Goal: Communication & Community: Answer question/provide support

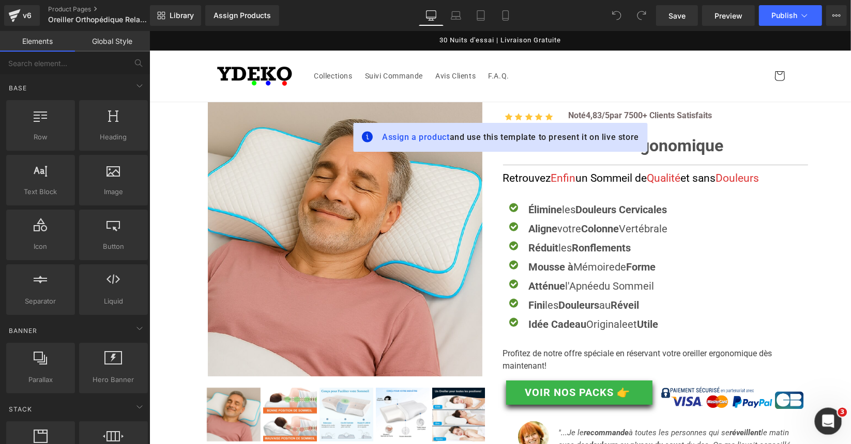
click at [822, 417] on icon "Open Intercom Messenger" at bounding box center [826, 420] width 17 height 17
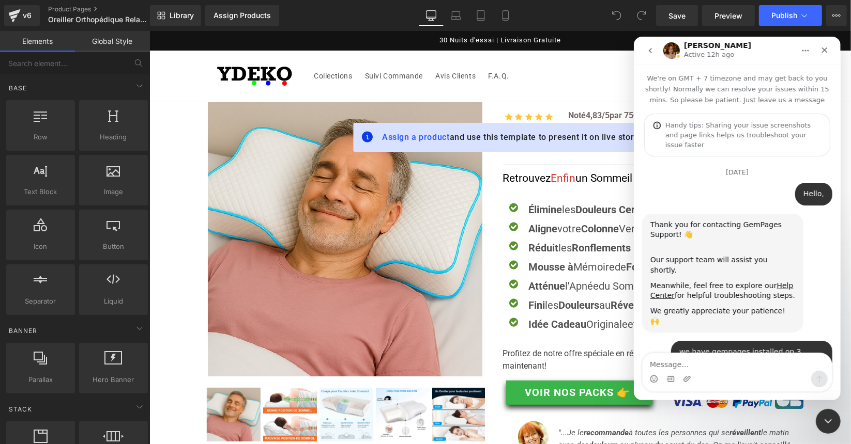
scroll to position [108, 0]
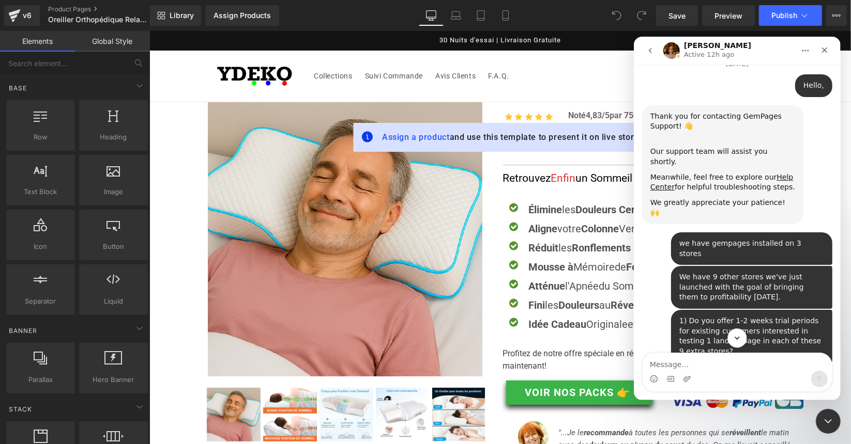
click at [738, 343] on button "Scroll to bottom" at bounding box center [736, 337] width 19 height 19
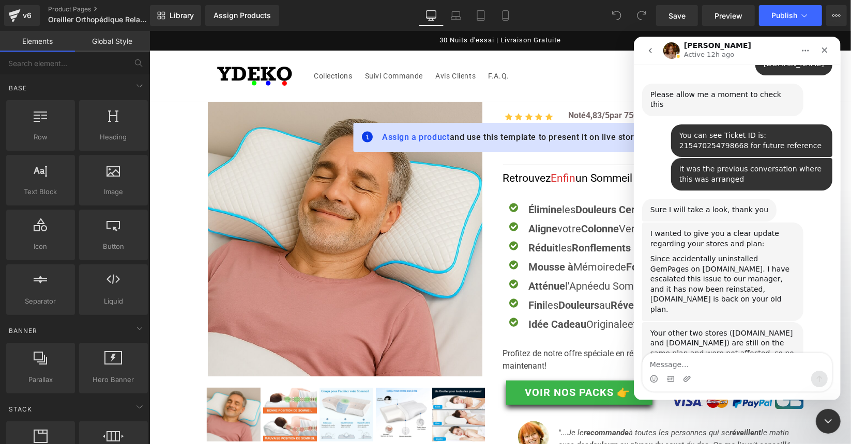
scroll to position [8615, 0]
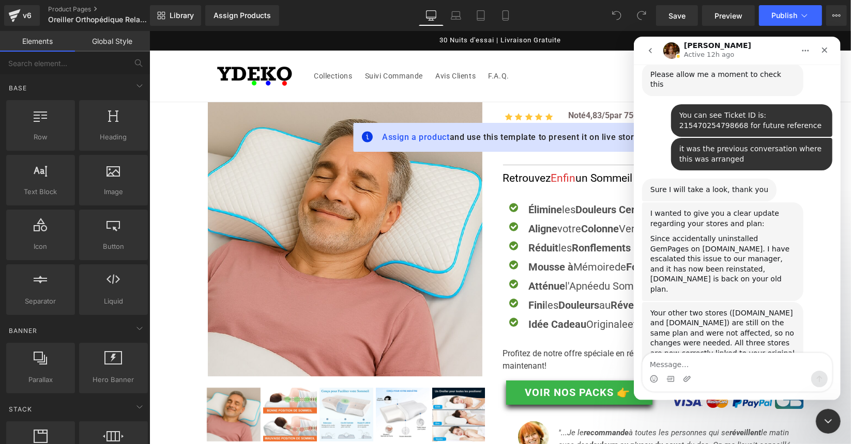
click at [650, 50] on icon "go back" at bounding box center [650, 50] width 8 height 8
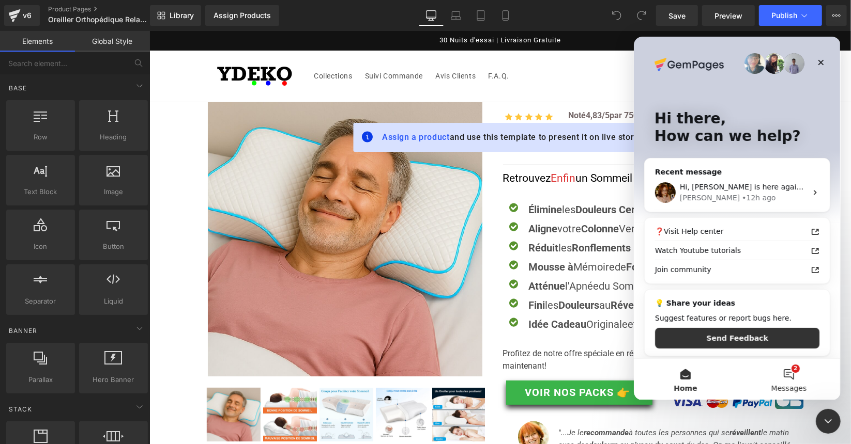
click at [791, 381] on button "2 Messages" at bounding box center [788, 379] width 103 height 41
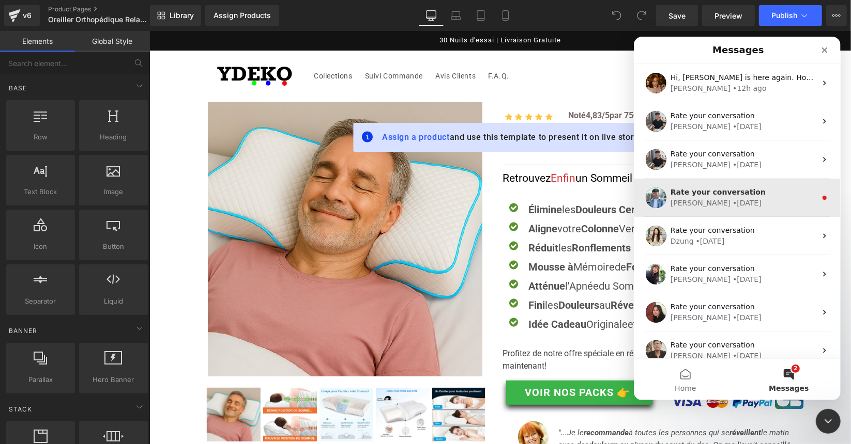
click at [737, 198] on div "[PERSON_NAME] • [DATE]" at bounding box center [743, 202] width 146 height 11
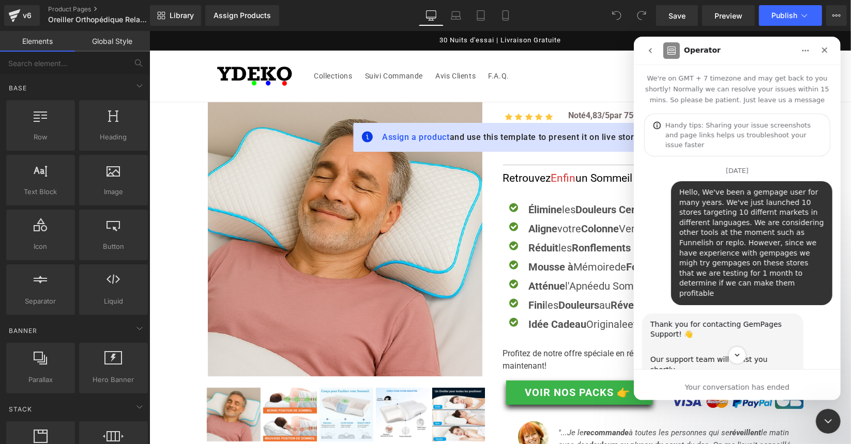
click at [650, 53] on icon "go back" at bounding box center [650, 50] width 8 height 8
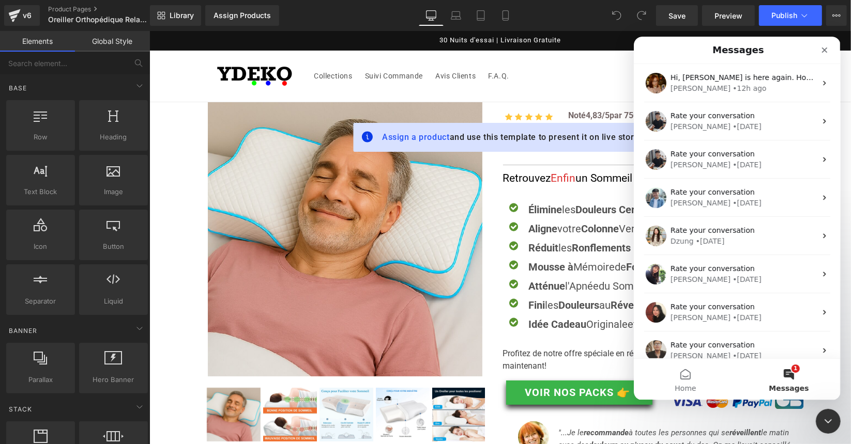
scroll to position [1, 0]
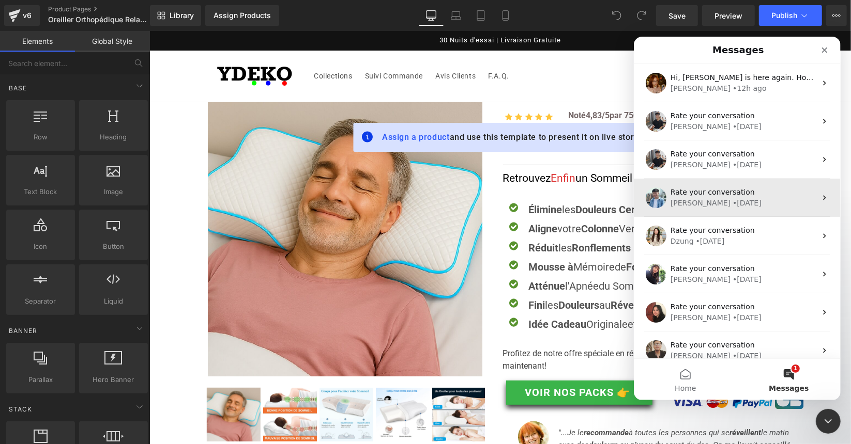
click at [736, 194] on span "Rate your conversation" at bounding box center [712, 192] width 84 height 8
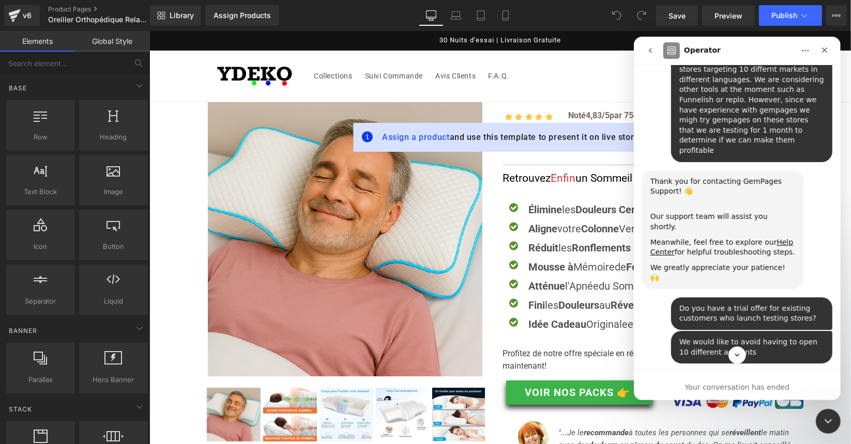
scroll to position [0, 0]
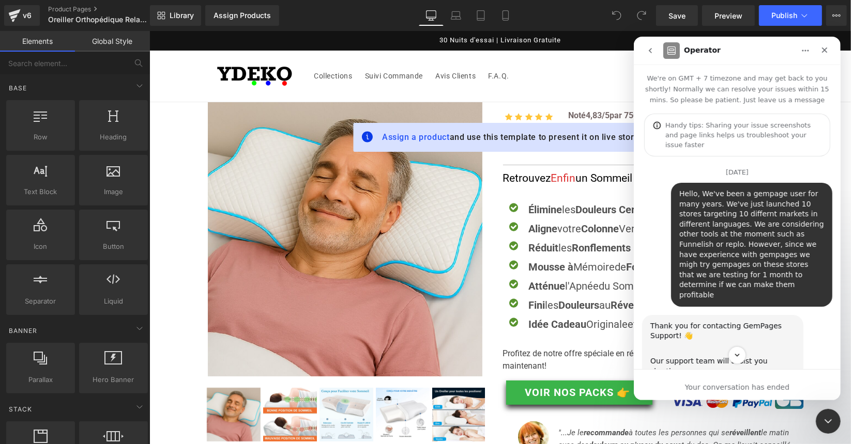
click at [653, 51] on icon "go back" at bounding box center [650, 50] width 8 height 8
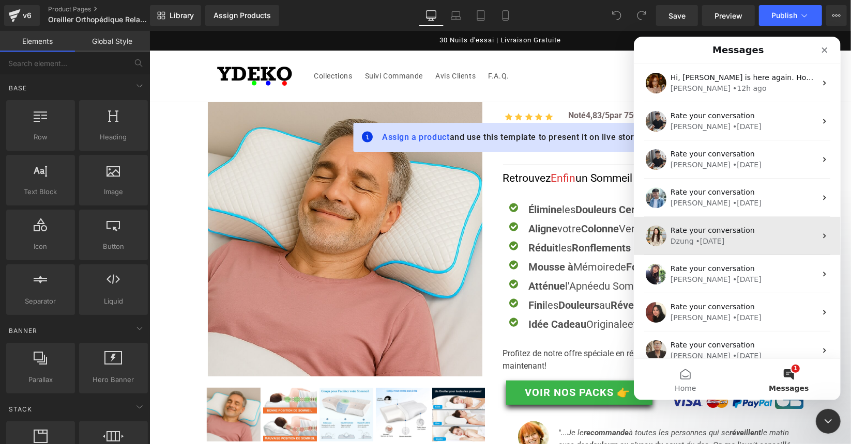
click at [731, 229] on span "Rate your conversation" at bounding box center [712, 230] width 84 height 8
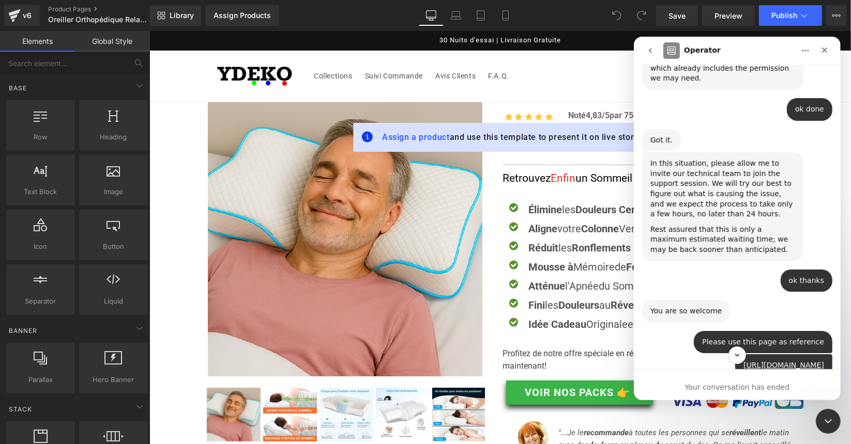
scroll to position [1643, 0]
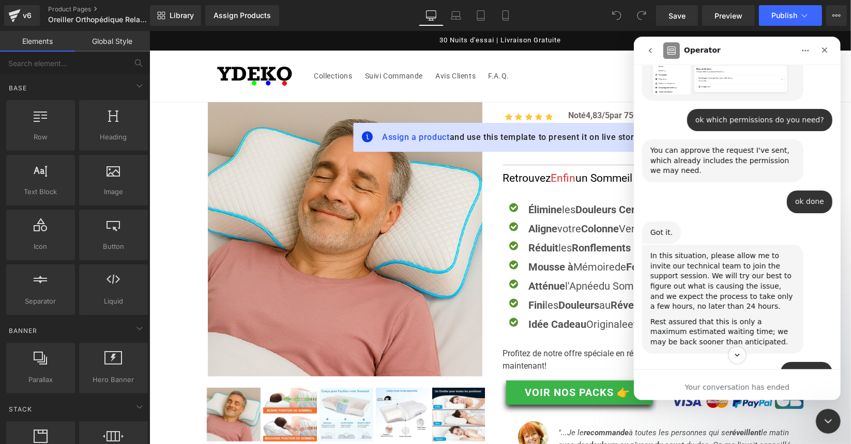
click at [652, 50] on icon "go back" at bounding box center [650, 50] width 8 height 8
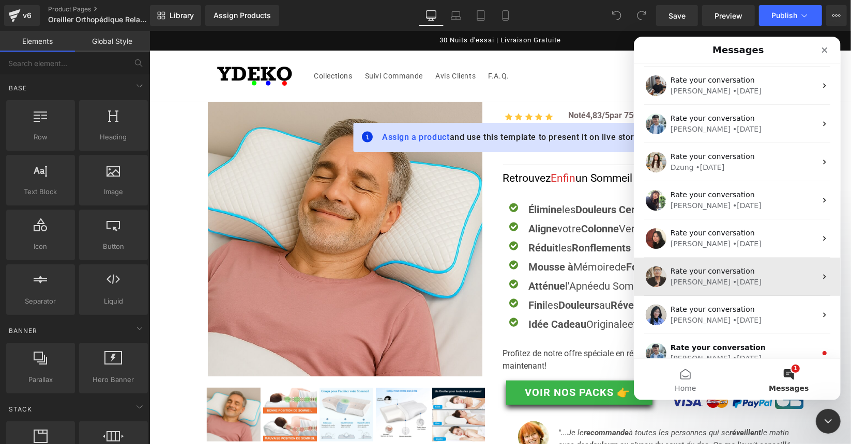
scroll to position [87, 0]
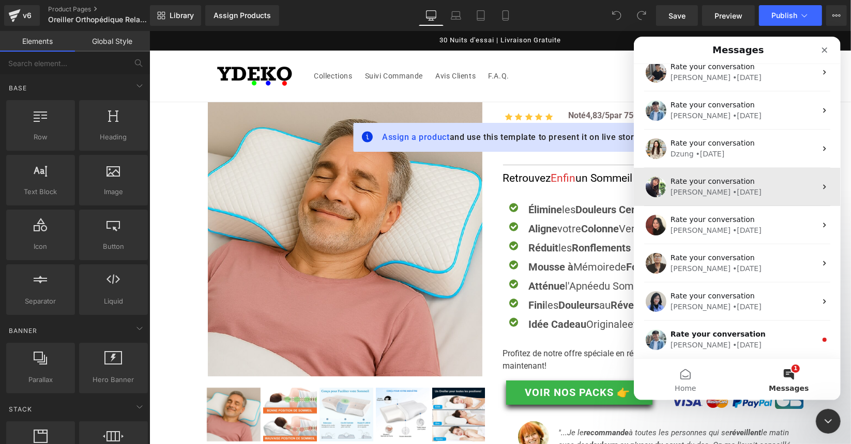
click at [711, 178] on span "Rate your conversation" at bounding box center [712, 181] width 84 height 8
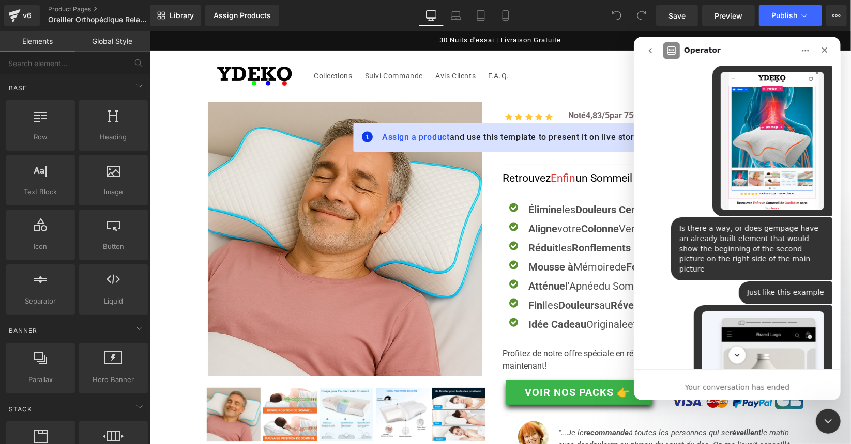
scroll to position [0, 0]
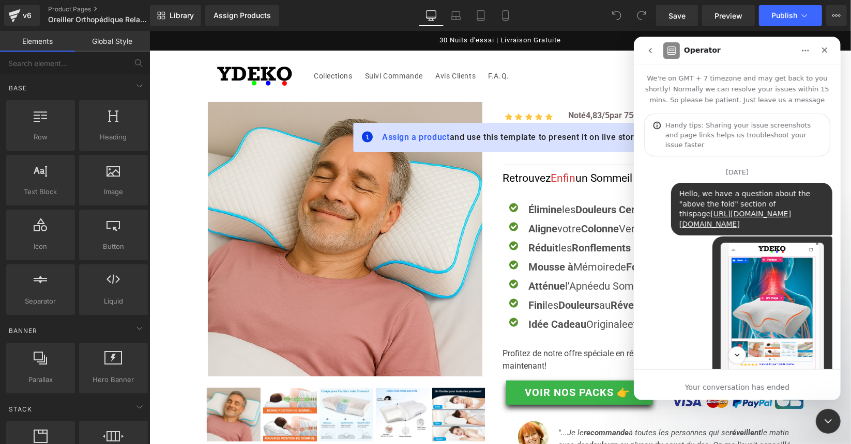
click at [656, 46] on button "go back" at bounding box center [650, 50] width 20 height 20
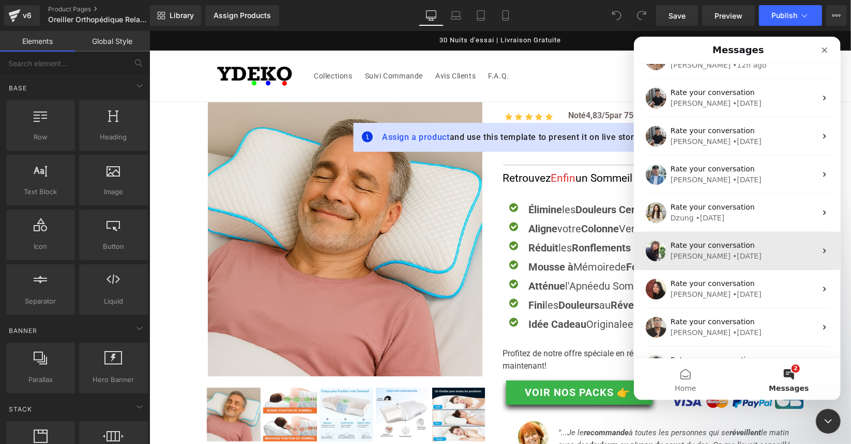
scroll to position [103, 0]
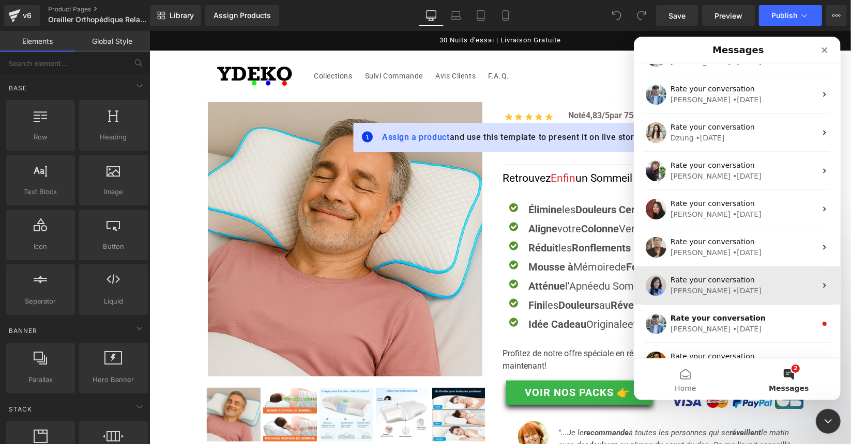
click at [720, 283] on span "Rate your conversation" at bounding box center [712, 279] width 84 height 8
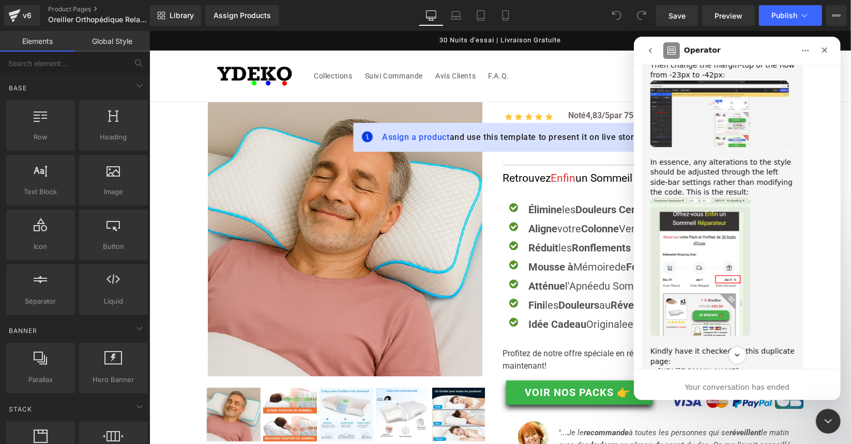
scroll to position [5696, 0]
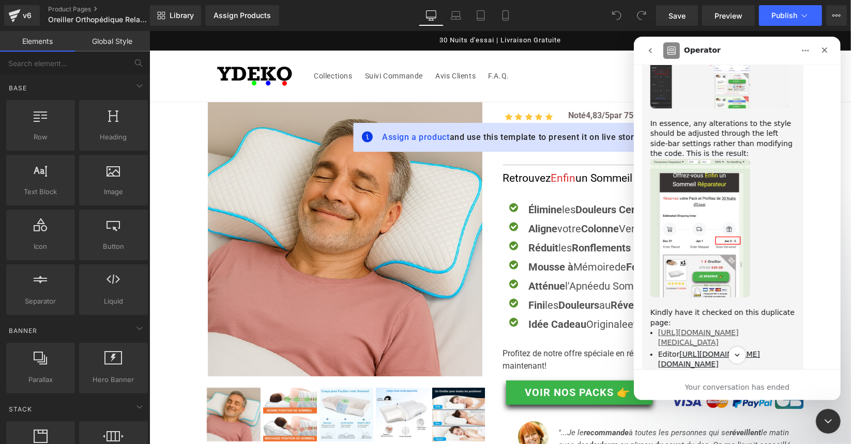
click at [707, 328] on link "[URL][DOMAIN_NAME][MEDICAL_DATA]" at bounding box center [697, 337] width 81 height 18
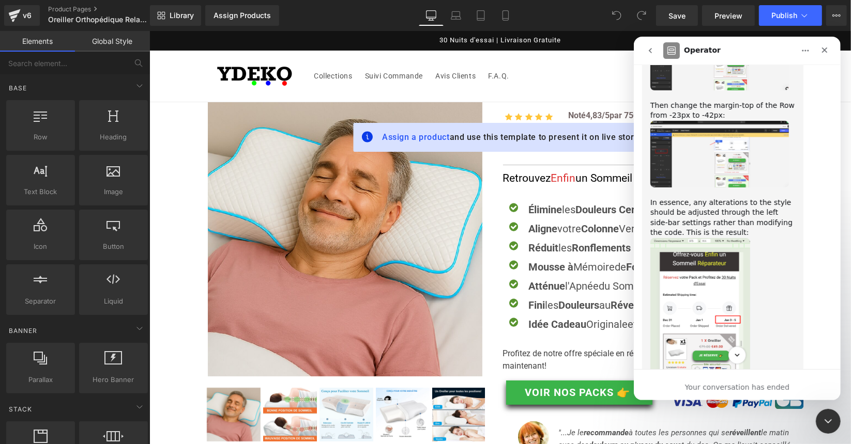
scroll to position [5618, 0]
click at [824, 48] on icon "Close" at bounding box center [824, 50] width 6 height 6
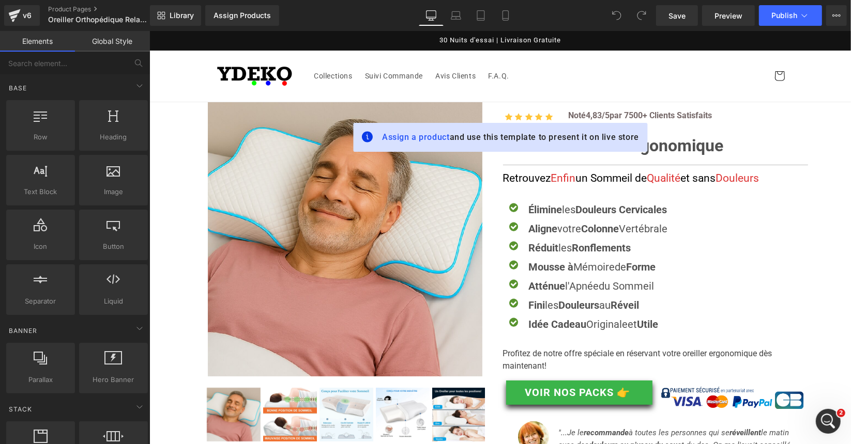
scroll to position [6124, 0]
click at [821, 427] on div "Open Intercom Messenger" at bounding box center [826, 420] width 34 height 34
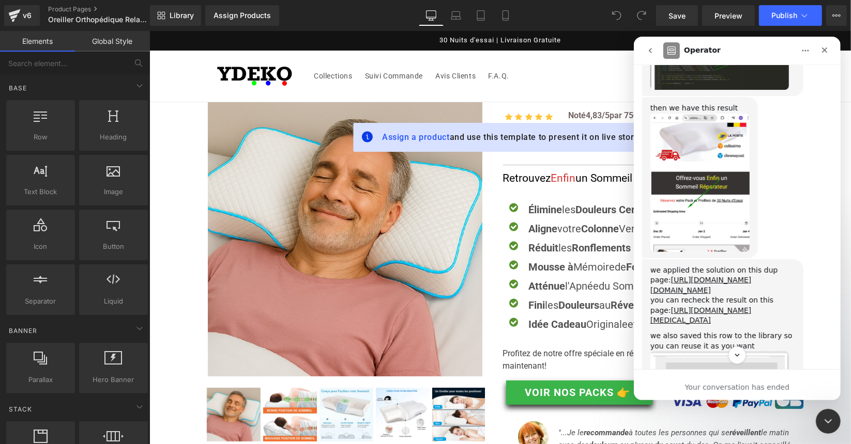
scroll to position [3747, 0]
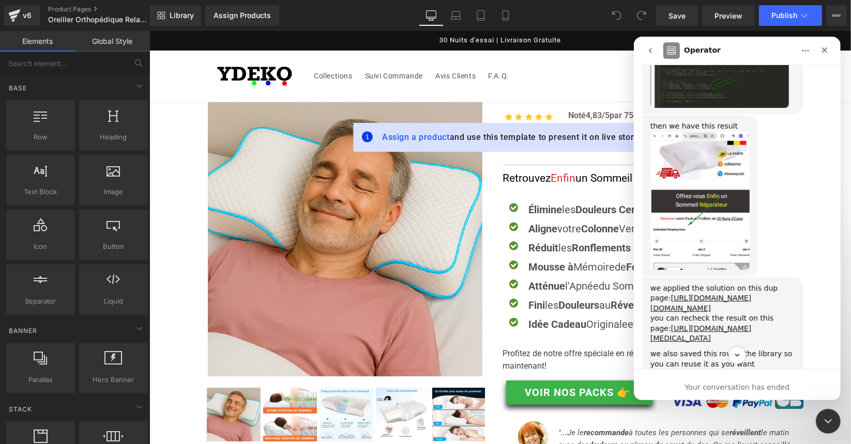
click at [726, 313] on div "you can recheck the result on this page: [URL][DOMAIN_NAME][MEDICAL_DATA]" at bounding box center [722, 328] width 145 height 30
click at [723, 324] on link "[URL][DOMAIN_NAME][MEDICAL_DATA]" at bounding box center [700, 333] width 101 height 19
